Goal: Task Accomplishment & Management: Use online tool/utility

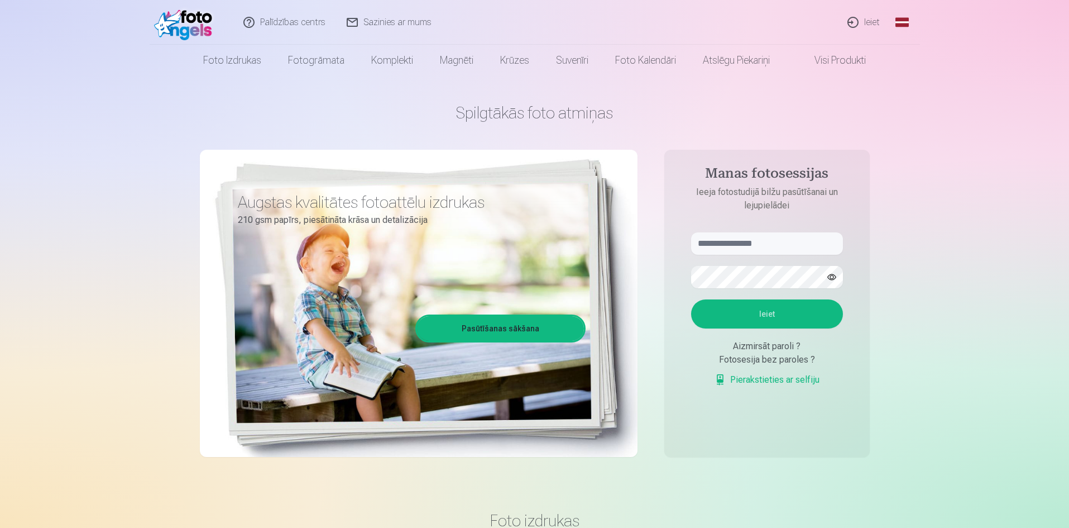
click at [862, 22] on link "Ieiet" at bounding box center [865, 22] width 54 height 45
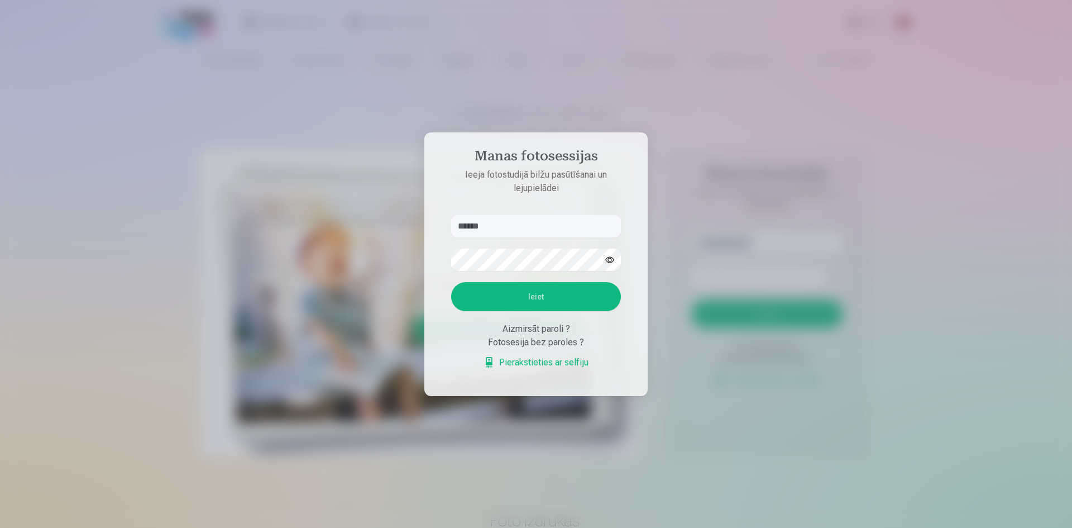
click at [612, 259] on button "button" at bounding box center [609, 259] width 21 height 21
click at [543, 301] on button "Ieiet" at bounding box center [536, 296] width 170 height 29
click at [495, 215] on input "******" at bounding box center [536, 226] width 170 height 22
type input "**********"
click at [534, 300] on button "Ieiet" at bounding box center [536, 296] width 170 height 29
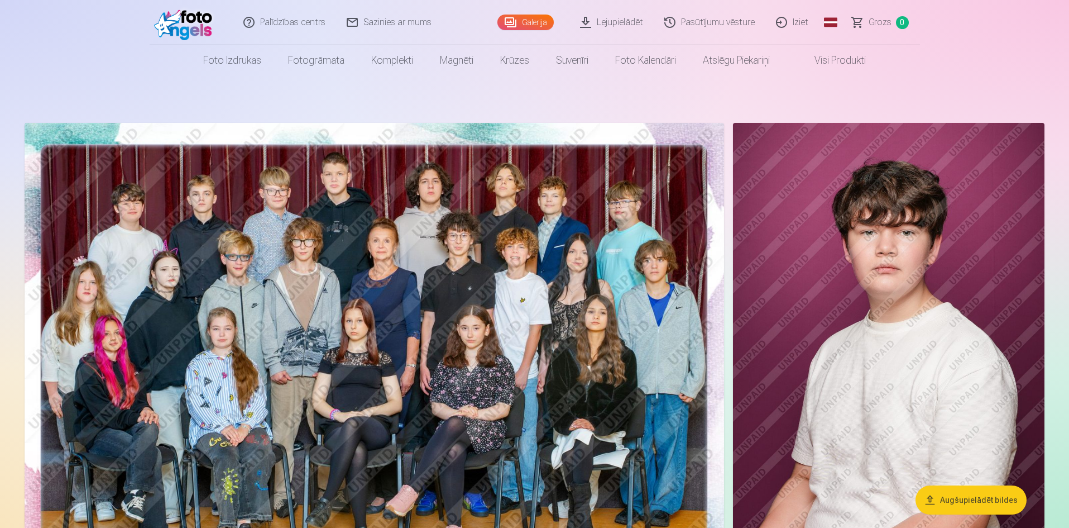
click at [429, 331] on img at bounding box center [375, 356] width 700 height 467
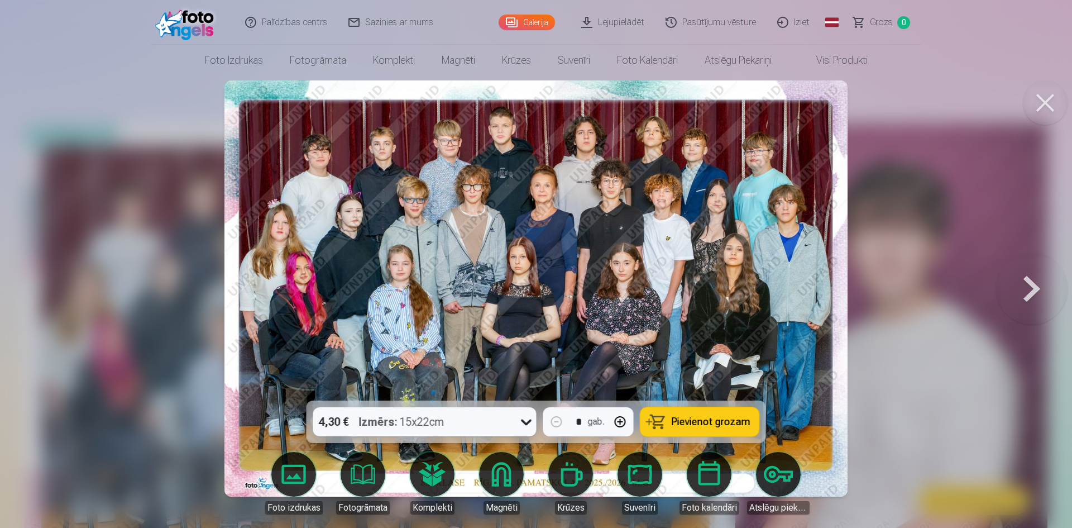
click at [885, 405] on div at bounding box center [536, 264] width 1072 height 528
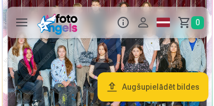
scroll to position [45, 0]
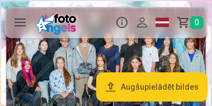
click at [144, 88] on button "Augšupielādēt bildes" at bounding box center [151, 86] width 111 height 29
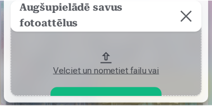
scroll to position [67, 0]
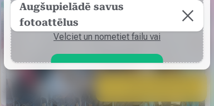
click at [188, 16] on button at bounding box center [188, 15] width 31 height 31
